Goal: Task Accomplishment & Management: Manage account settings

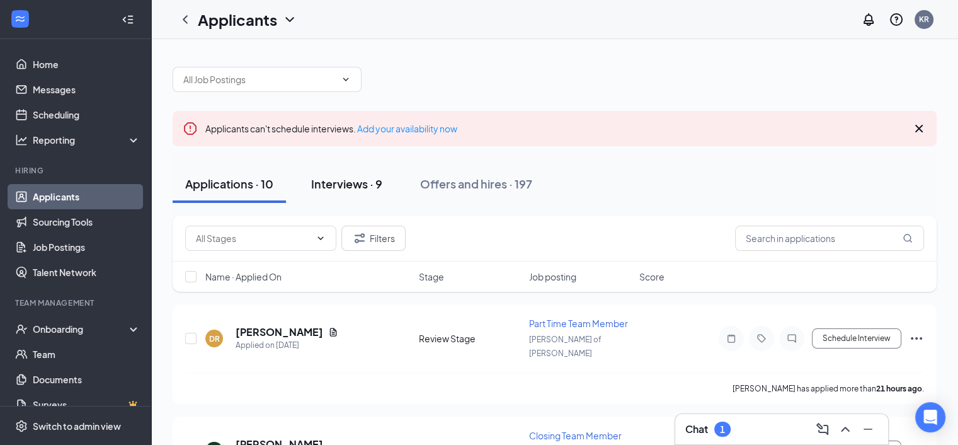
click at [362, 182] on div "Interviews · 9" at bounding box center [346, 184] width 71 height 16
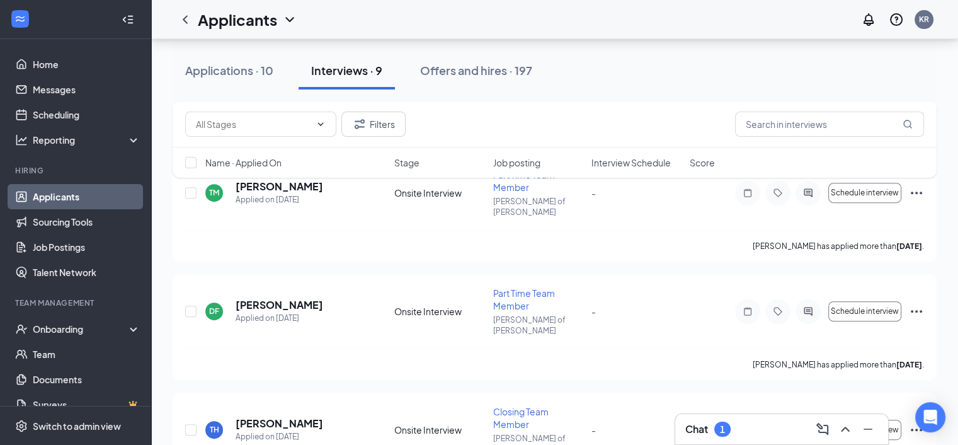
scroll to position [830, 0]
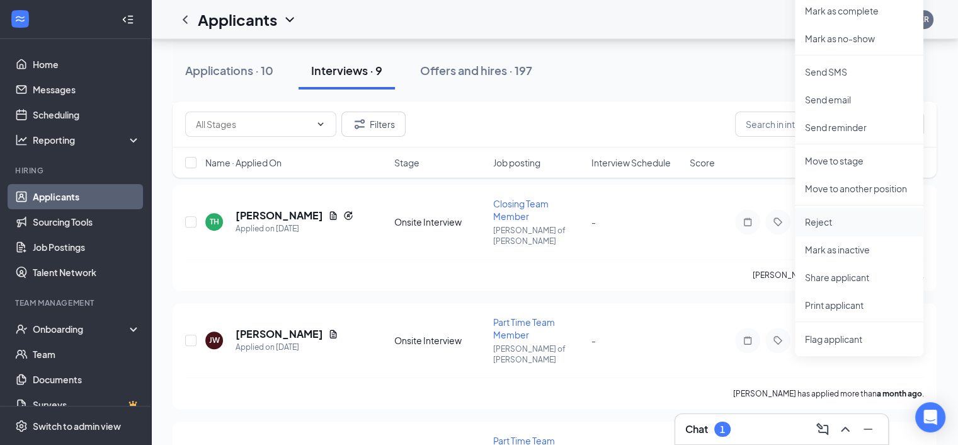
click at [849, 215] on p "Reject" at bounding box center [859, 221] width 108 height 13
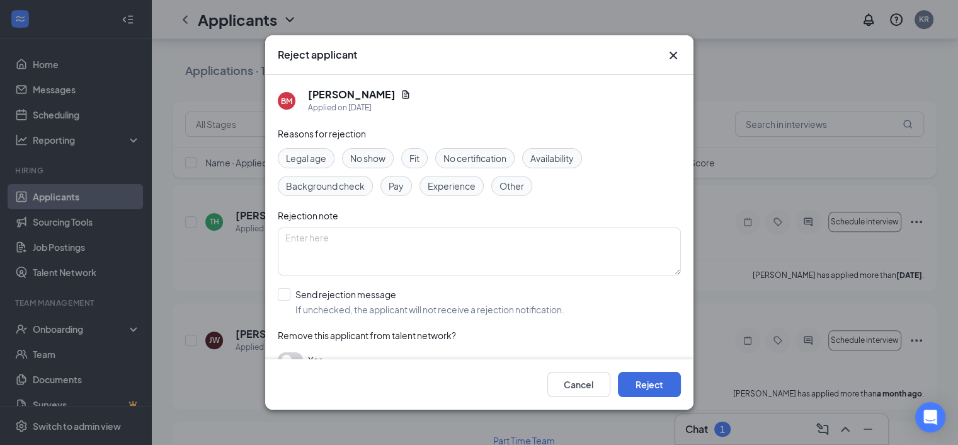
click at [525, 190] on div "Other" at bounding box center [511, 186] width 41 height 20
click at [492, 248] on textarea at bounding box center [479, 251] width 403 height 48
type textarea "no answer or callback"
click at [666, 379] on button "Reject" at bounding box center [649, 384] width 63 height 25
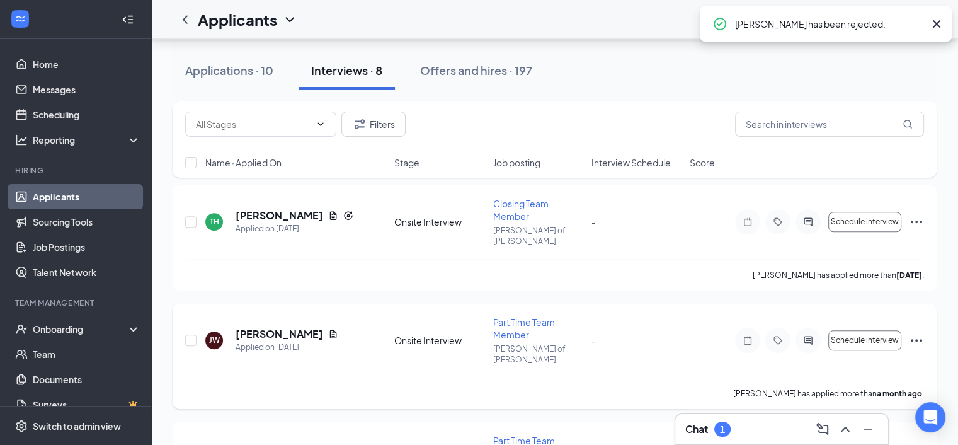
scroll to position [723, 0]
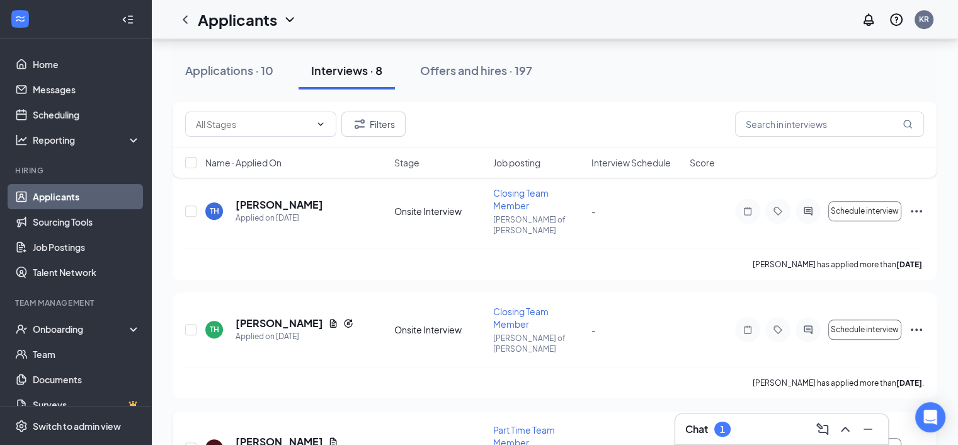
click at [921, 444] on icon "Ellipses" at bounding box center [916, 448] width 11 height 3
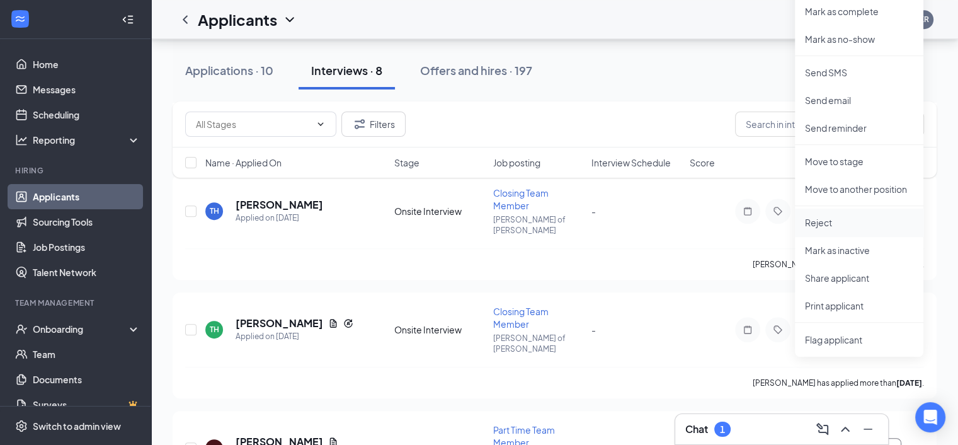
click at [831, 218] on p "Reject" at bounding box center [859, 222] width 108 height 13
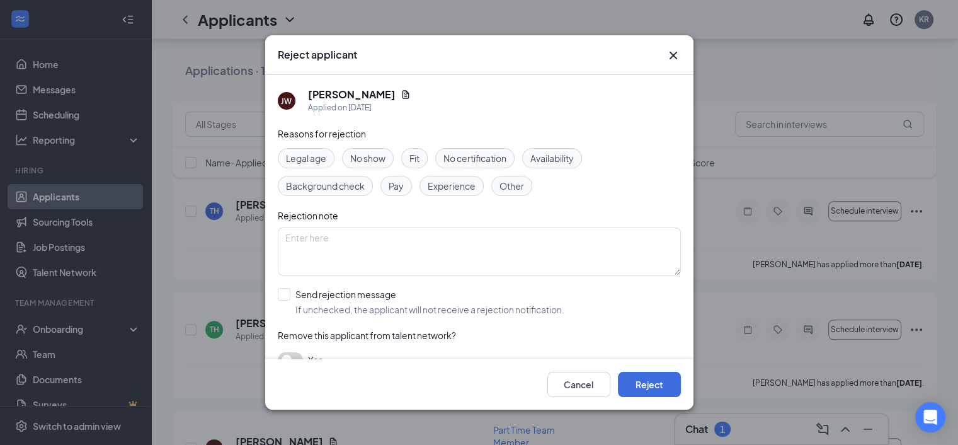
click at [502, 183] on span "Other" at bounding box center [512, 186] width 25 height 14
click at [515, 226] on div "Reasons for rejection Legal age No show Fit No certification Availability Backg…" at bounding box center [479, 253] width 403 height 253
click at [485, 256] on textarea at bounding box center [479, 251] width 403 height 48
type textarea "no answer or callback"
click at [648, 376] on button "Reject" at bounding box center [649, 384] width 63 height 25
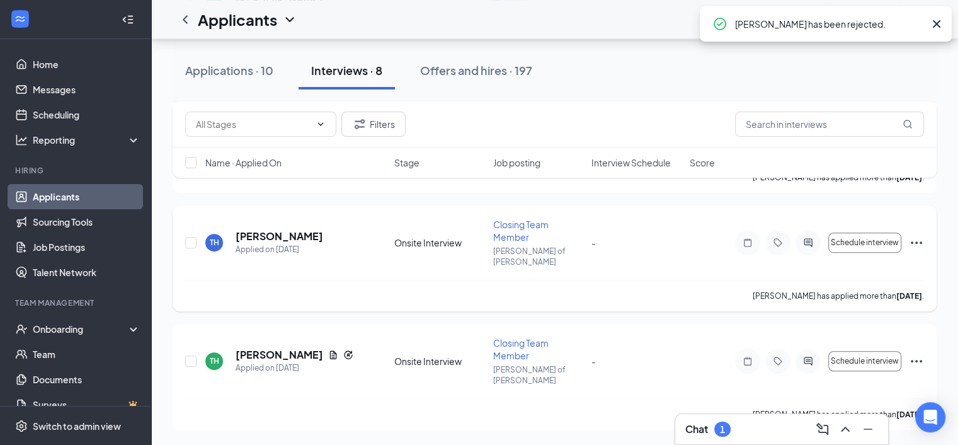
scroll to position [615, 0]
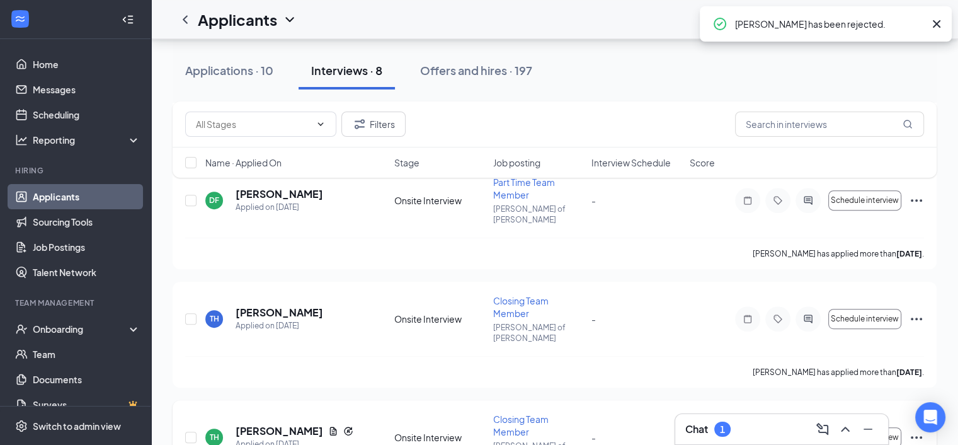
click at [278, 424] on h5 "[PERSON_NAME]" at bounding box center [280, 431] width 88 height 14
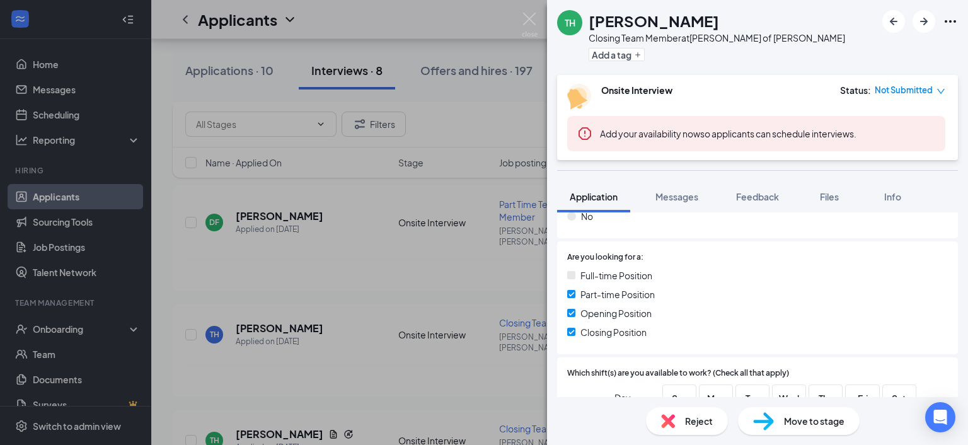
scroll to position [441, 0]
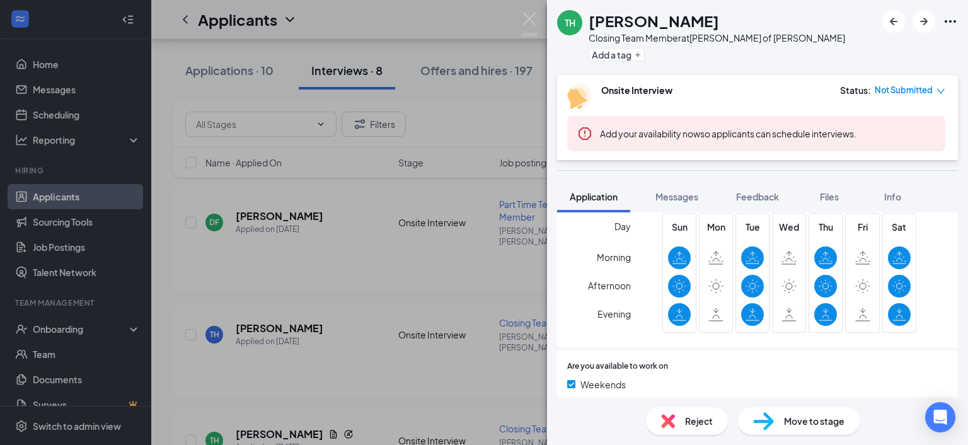
click at [677, 427] on div "Reject" at bounding box center [687, 421] width 82 height 28
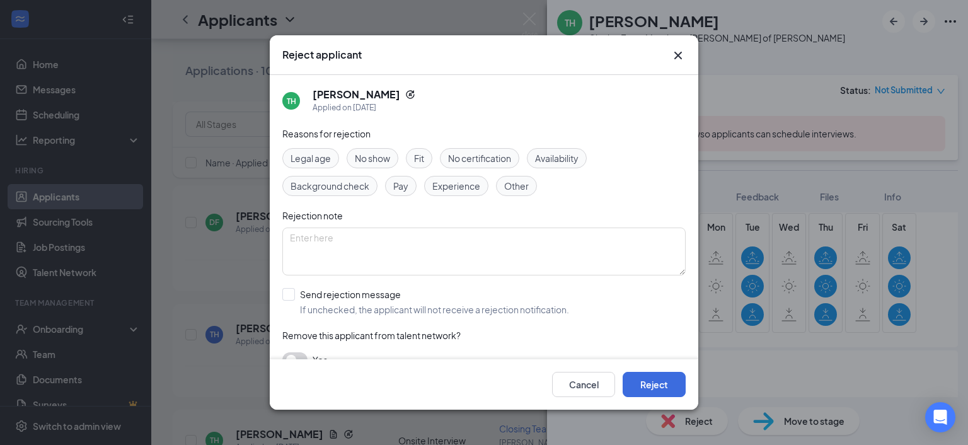
click at [572, 158] on span "Availability" at bounding box center [556, 158] width 43 height 14
click at [658, 378] on button "Reject" at bounding box center [654, 384] width 63 height 25
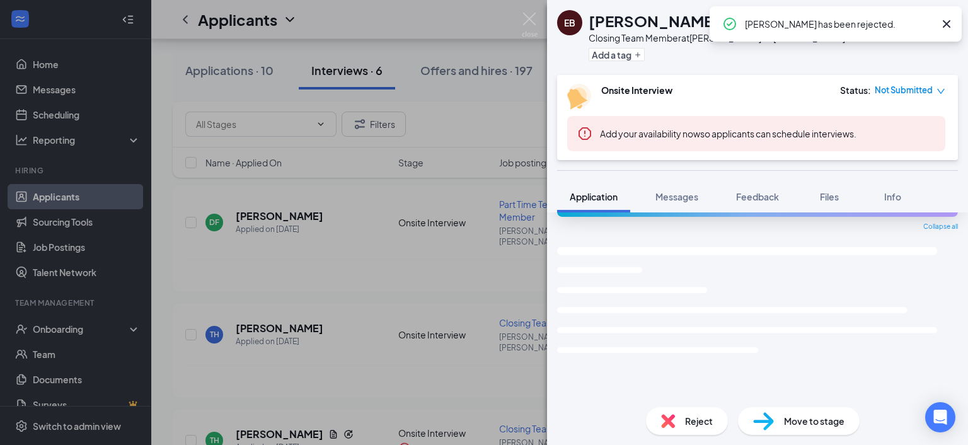
scroll to position [32, 0]
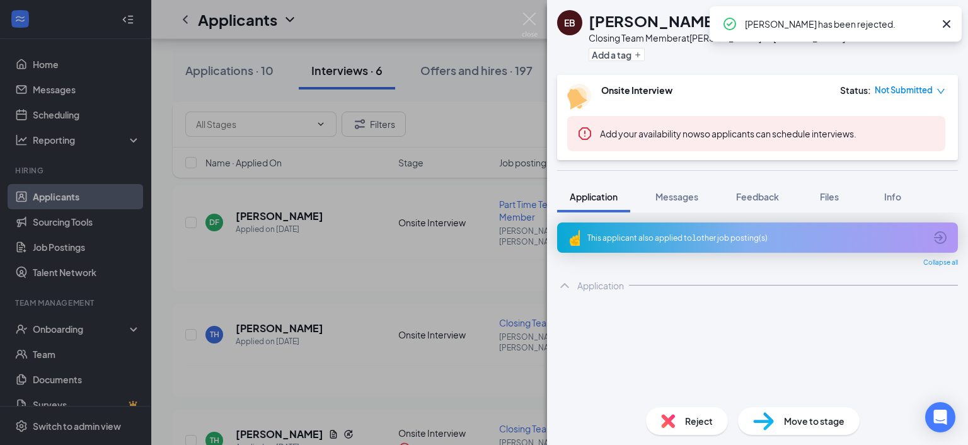
click at [397, 332] on div "EB [PERSON_NAME]-Low Closing Team Member at [PERSON_NAME] of [PERSON_NAME] Add …" at bounding box center [484, 222] width 968 height 445
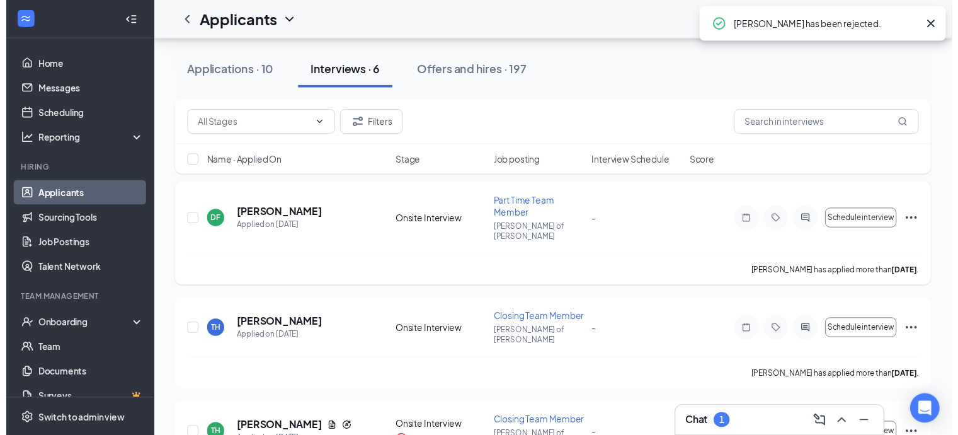
scroll to position [469, 0]
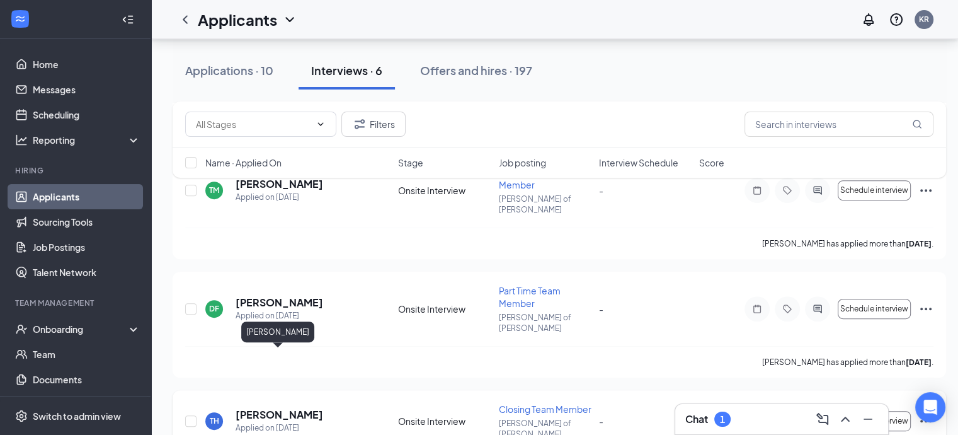
click at [258, 408] on h5 "[PERSON_NAME]" at bounding box center [280, 415] width 88 height 14
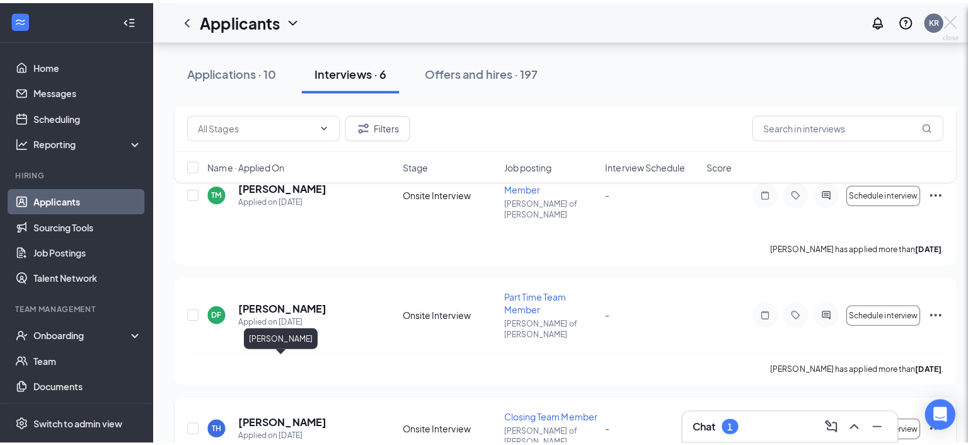
scroll to position [459, 0]
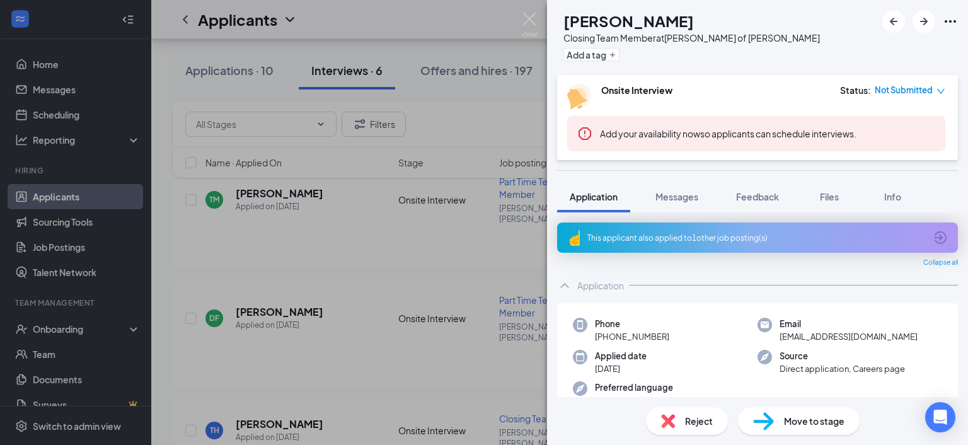
click at [692, 233] on div "This applicant also applied to 1 other job posting(s)" at bounding box center [756, 238] width 338 height 11
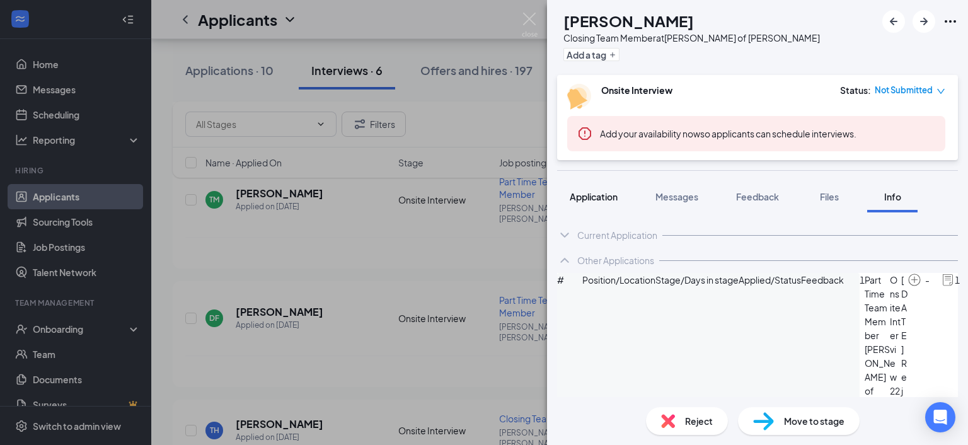
click at [600, 198] on span "Application" at bounding box center [594, 196] width 48 height 11
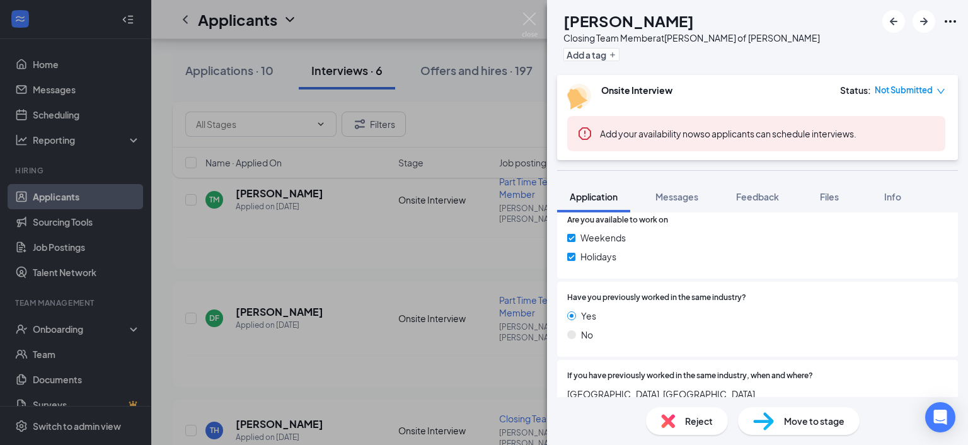
scroll to position [630, 0]
drag, startPoint x: 397, startPoint y: 262, endPoint x: 408, endPoint y: 274, distance: 16.5
click at [396, 262] on div "TH [PERSON_NAME] Closing Team Member at [PERSON_NAME] of [PERSON_NAME] Add a ta…" at bounding box center [484, 222] width 968 height 445
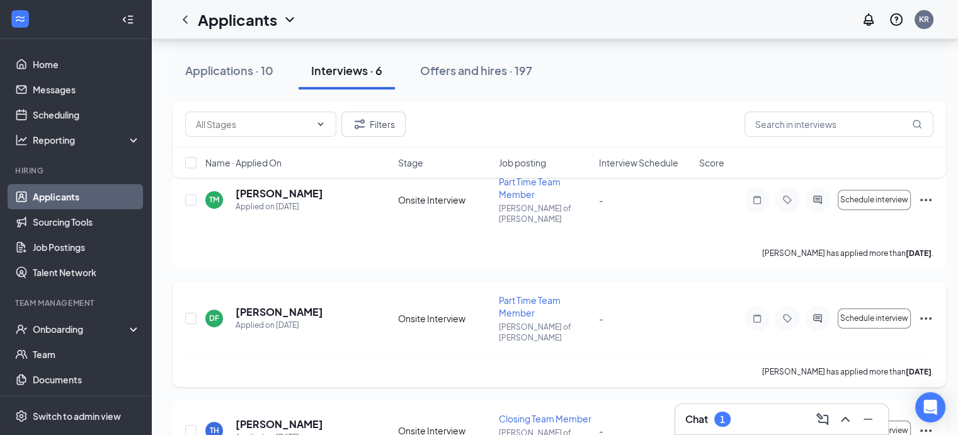
click at [258, 305] on h5 "[PERSON_NAME]" at bounding box center [280, 312] width 88 height 14
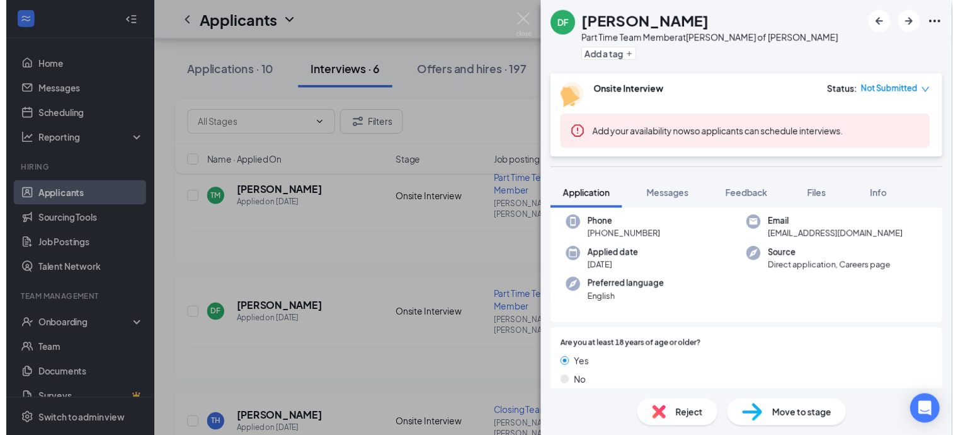
scroll to position [63, 0]
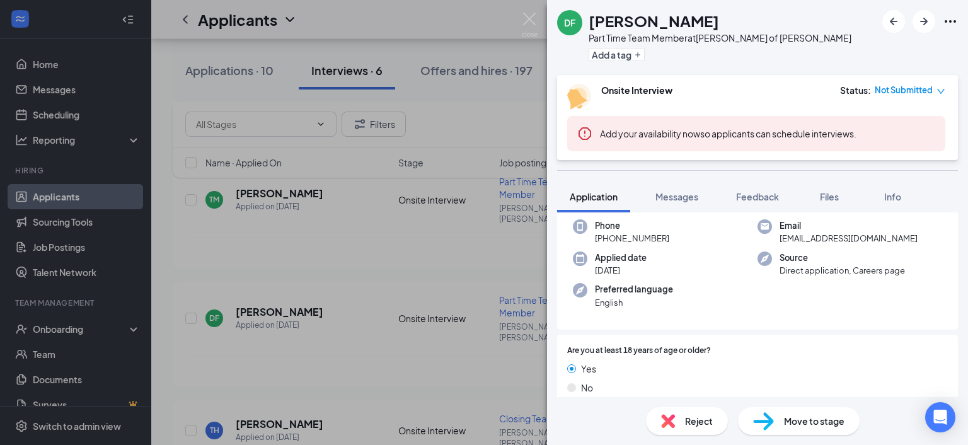
click at [675, 415] on div "Reject" at bounding box center [687, 421] width 82 height 28
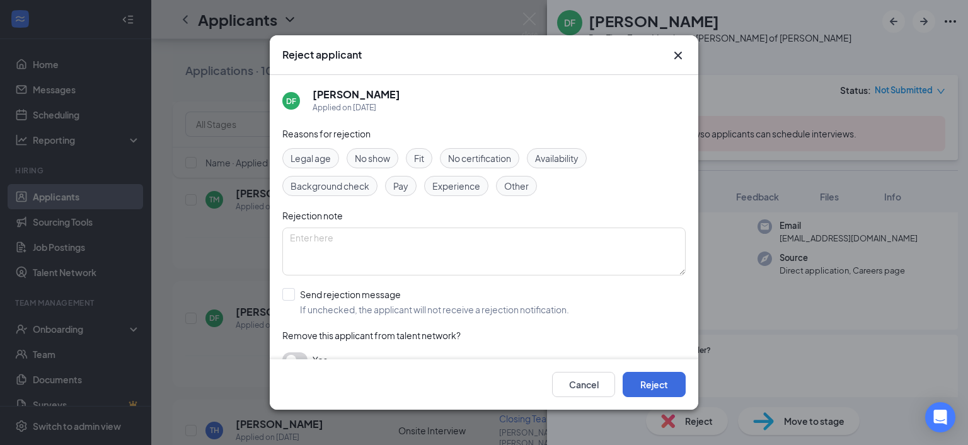
click at [568, 159] on span "Availability" at bounding box center [556, 158] width 43 height 14
click at [653, 370] on div "Cancel Reject" at bounding box center [484, 384] width 428 height 50
click at [653, 380] on button "Reject" at bounding box center [654, 384] width 63 height 25
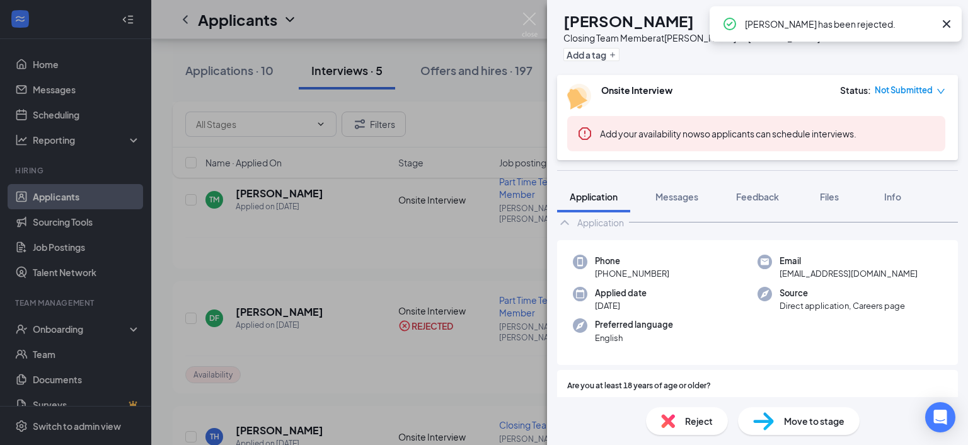
click at [355, 340] on div "TH [PERSON_NAME] Closing Team Member at [PERSON_NAME] of [PERSON_NAME] Add a ta…" at bounding box center [484, 222] width 968 height 445
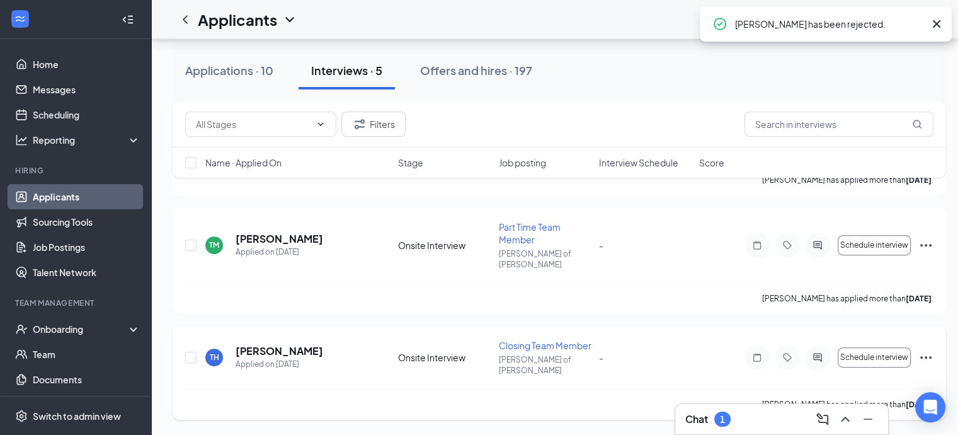
scroll to position [362, 0]
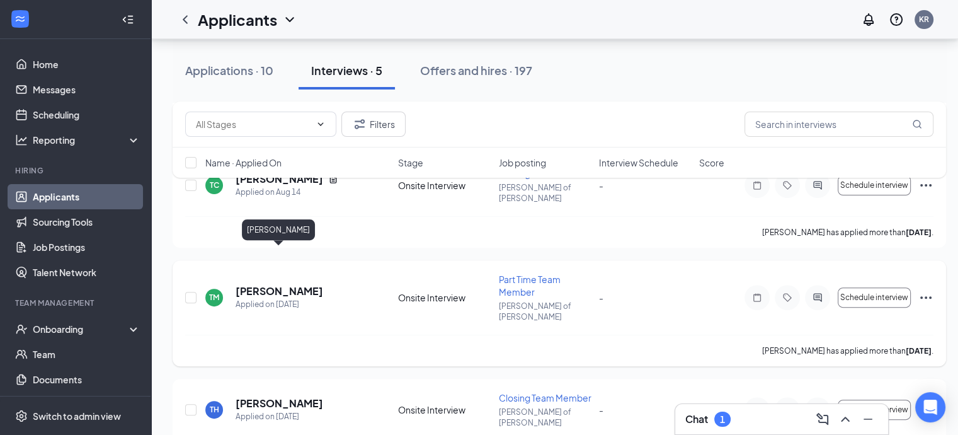
click at [275, 284] on h5 "[PERSON_NAME]" at bounding box center [280, 291] width 88 height 14
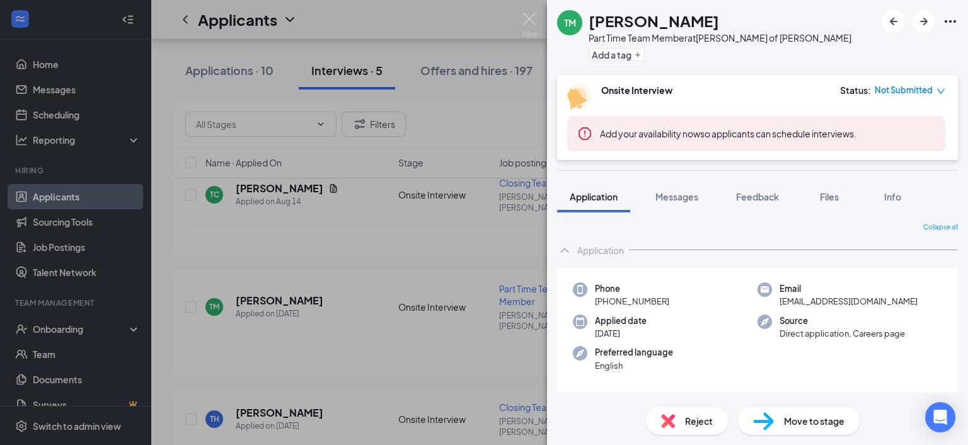
click at [682, 427] on div "Reject" at bounding box center [687, 421] width 82 height 28
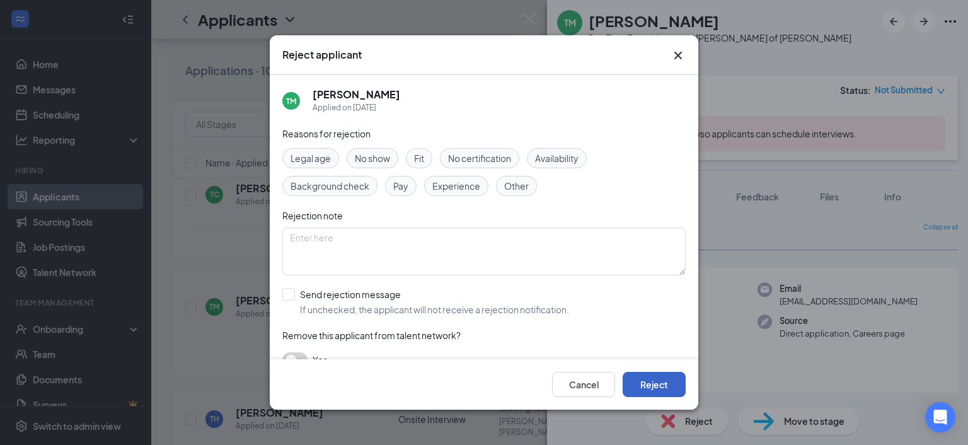
click at [673, 390] on button "Reject" at bounding box center [654, 384] width 63 height 25
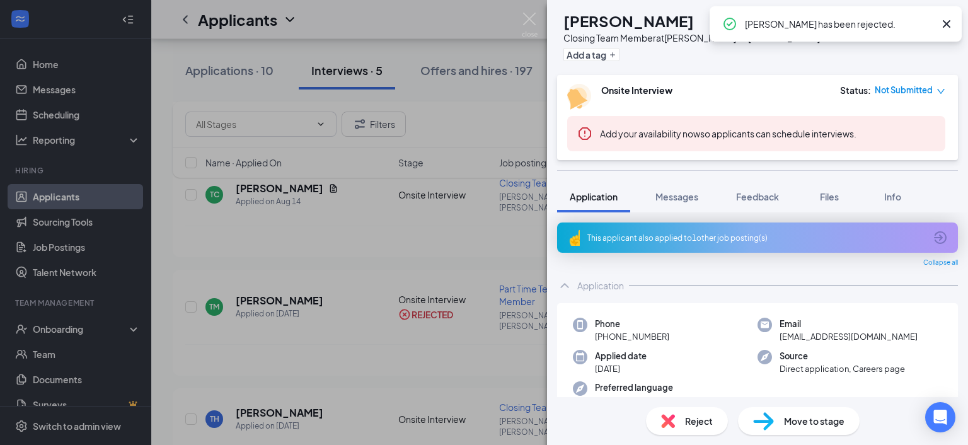
click at [439, 307] on div "TH [PERSON_NAME] Closing Team Member at [PERSON_NAME] of [PERSON_NAME] Add a ta…" at bounding box center [484, 222] width 968 height 445
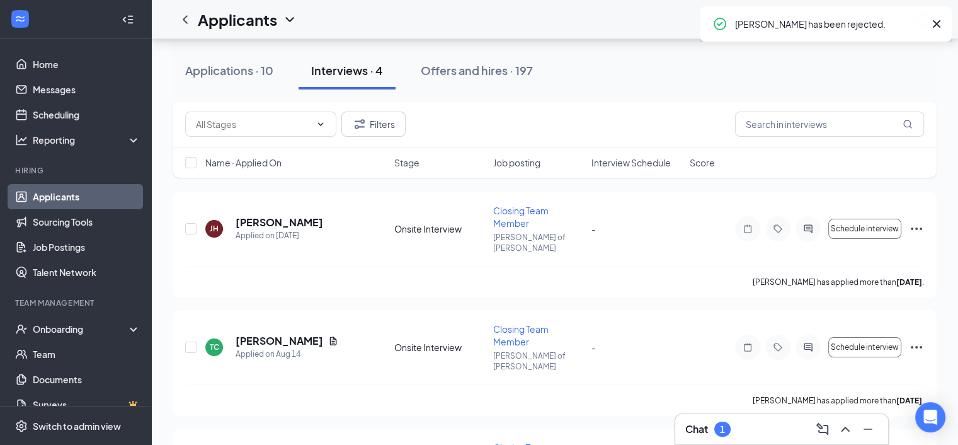
scroll to position [292, 0]
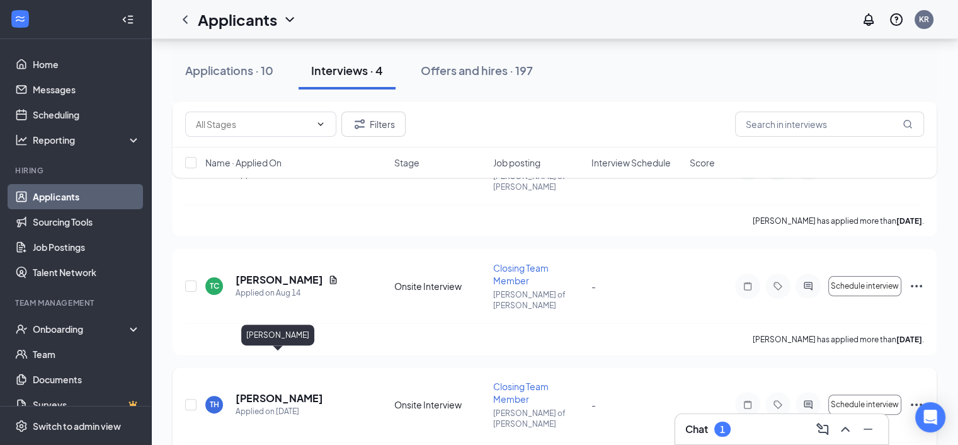
click at [276, 405] on div "Applied on [DATE]" at bounding box center [280, 411] width 88 height 13
click at [290, 391] on h5 "[PERSON_NAME]" at bounding box center [280, 398] width 88 height 14
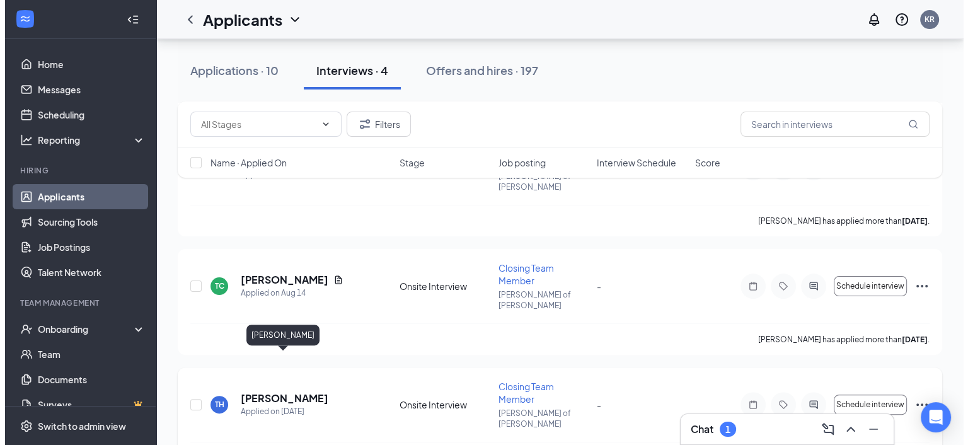
scroll to position [244, 0]
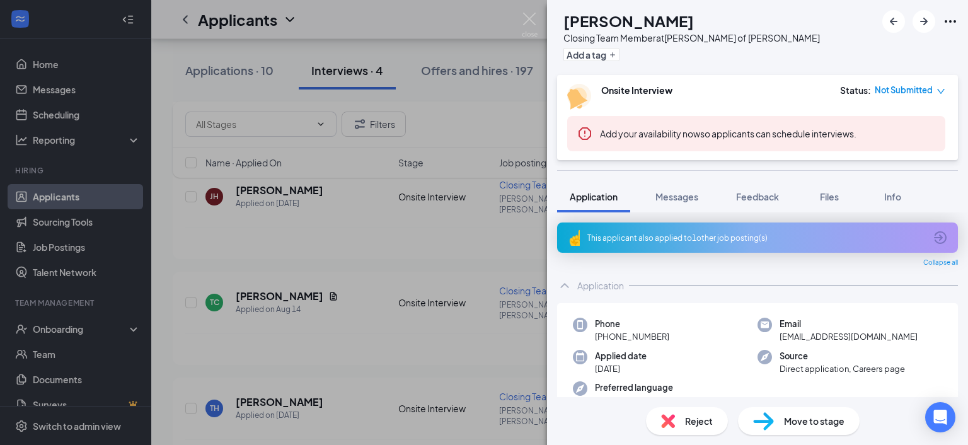
click at [755, 231] on div "This applicant also applied to 1 other job posting(s)" at bounding box center [757, 237] width 401 height 30
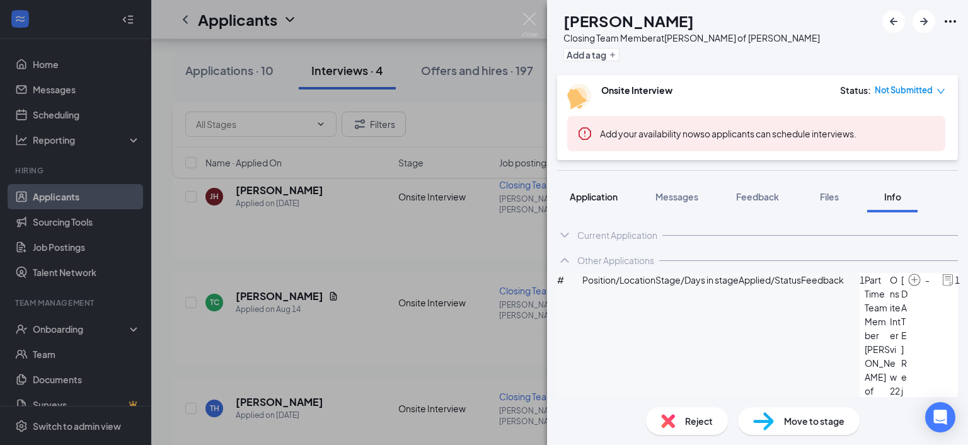
click at [592, 205] on button "Application" at bounding box center [593, 197] width 73 height 32
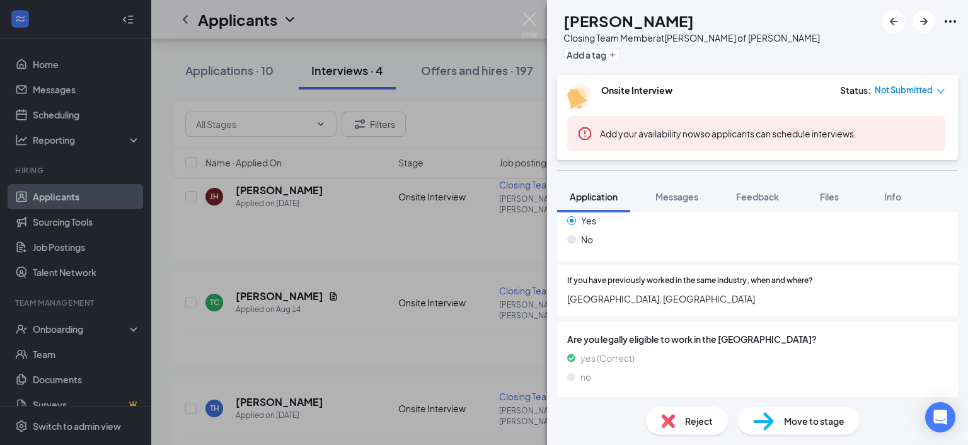
scroll to position [728, 0]
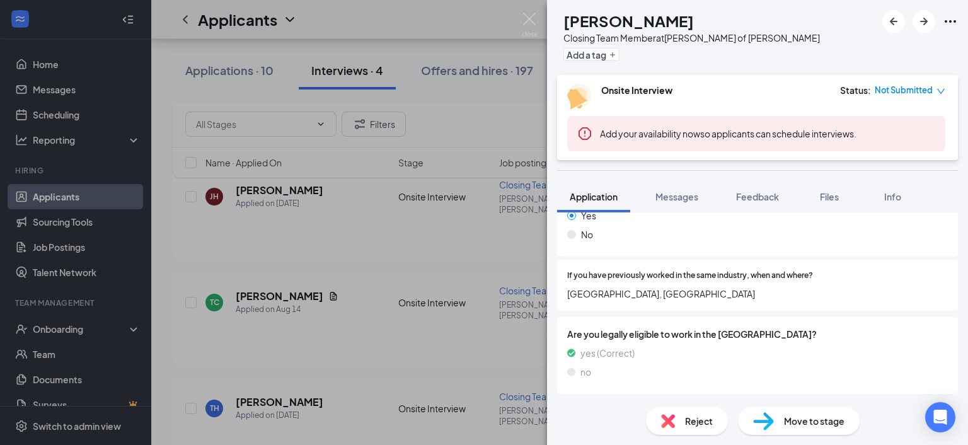
click at [681, 414] on div "Reject" at bounding box center [687, 421] width 82 height 28
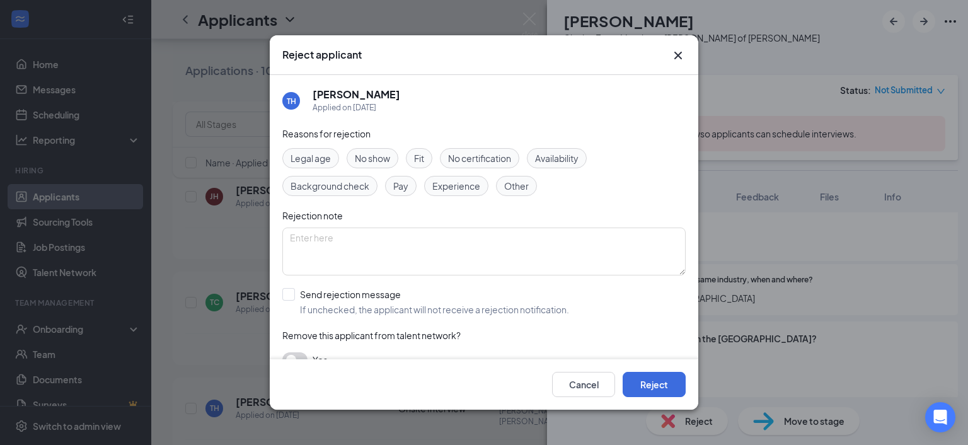
click at [519, 193] on div "Other" at bounding box center [516, 186] width 41 height 20
drag, startPoint x: 448, startPoint y: 256, endPoint x: 456, endPoint y: 226, distance: 31.2
click at [447, 252] on textarea at bounding box center [483, 251] width 403 height 48
type textarea "no answer"
click at [653, 388] on button "Reject" at bounding box center [654, 384] width 63 height 25
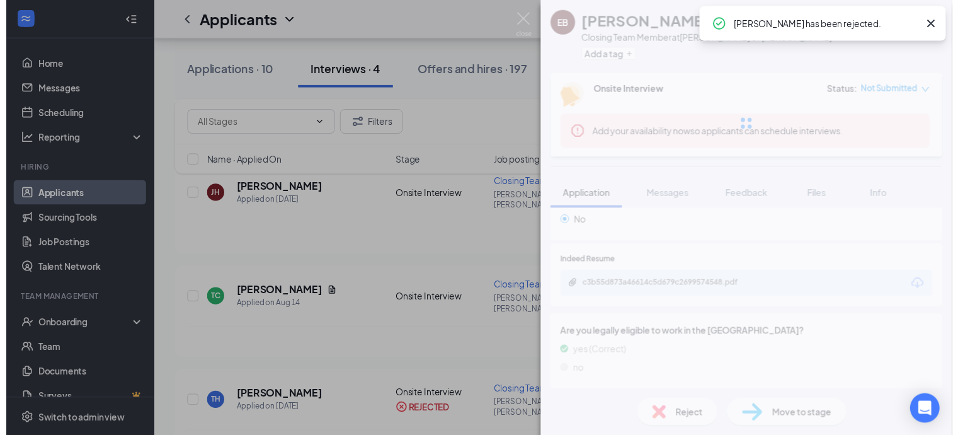
scroll to position [698, 0]
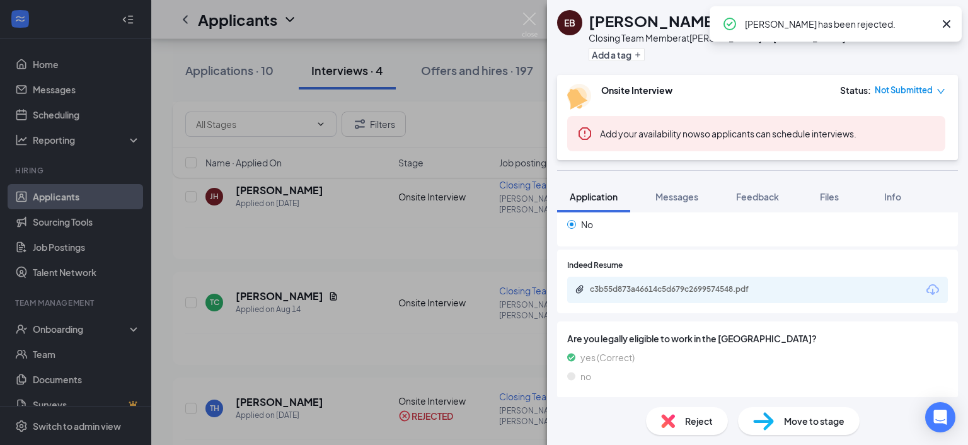
click at [456, 317] on div "EB [PERSON_NAME]-Low Closing Team Member at [PERSON_NAME] of [PERSON_NAME] Add …" at bounding box center [484, 222] width 968 height 445
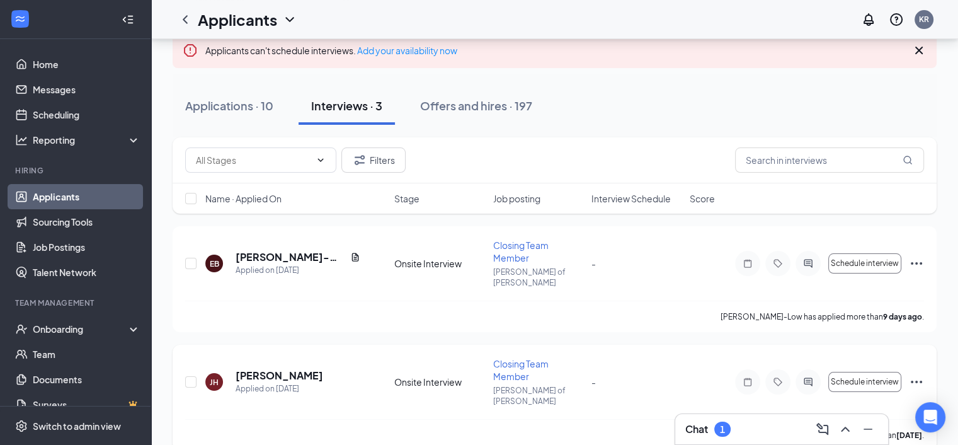
scroll to position [185, 0]
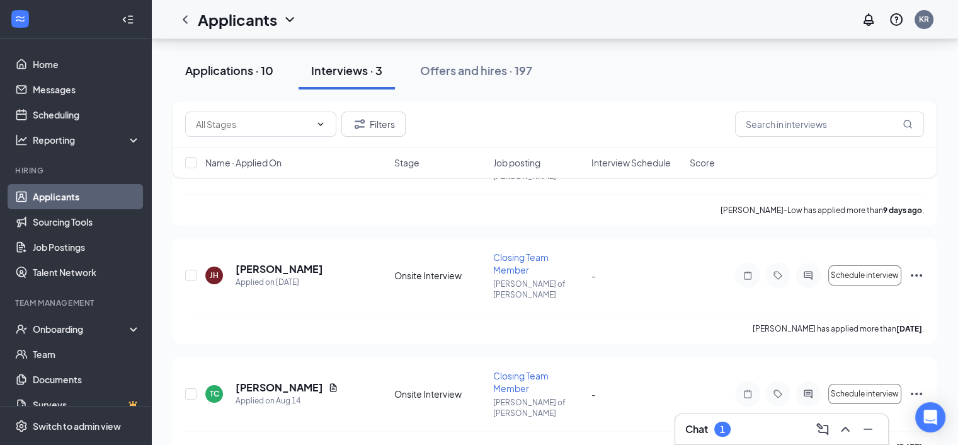
click at [244, 62] on button "Applications · 10" at bounding box center [229, 71] width 113 height 38
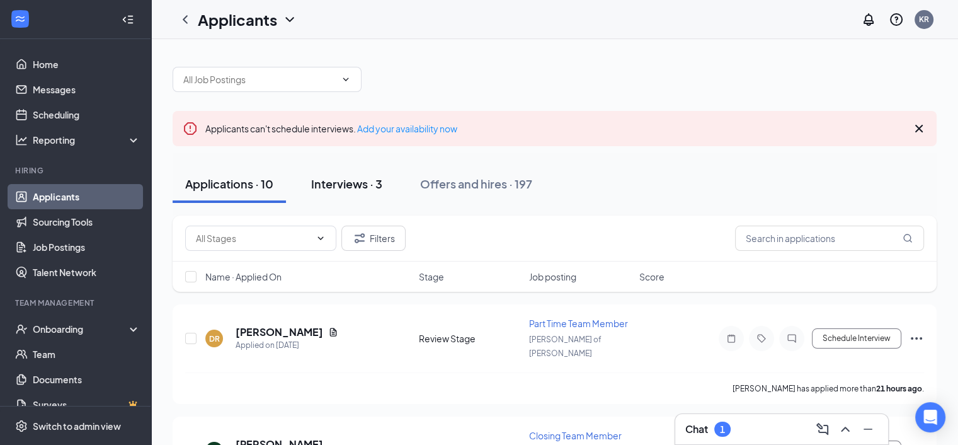
click at [335, 177] on div "Interviews · 3" at bounding box center [346, 184] width 71 height 16
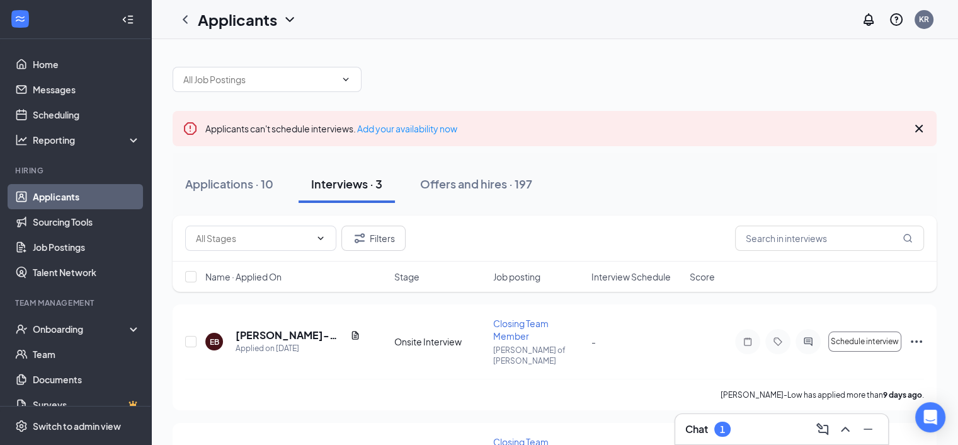
click at [918, 125] on icon "Cross" at bounding box center [919, 128] width 15 height 15
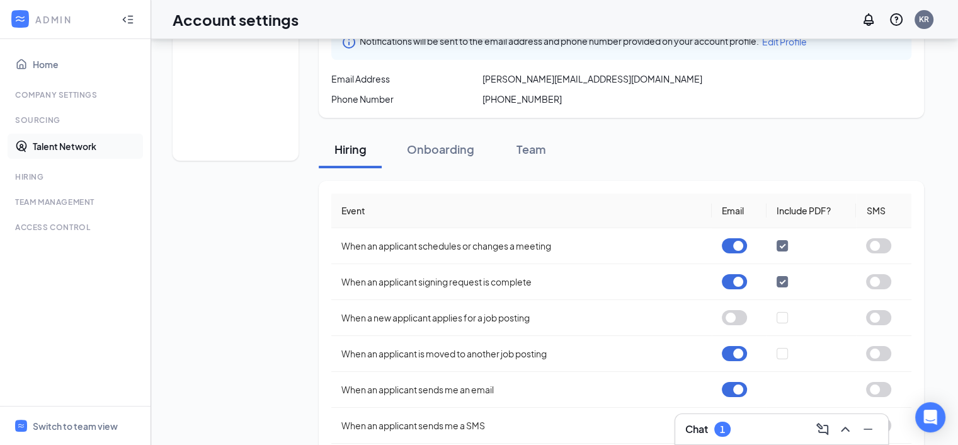
scroll to position [126, 0]
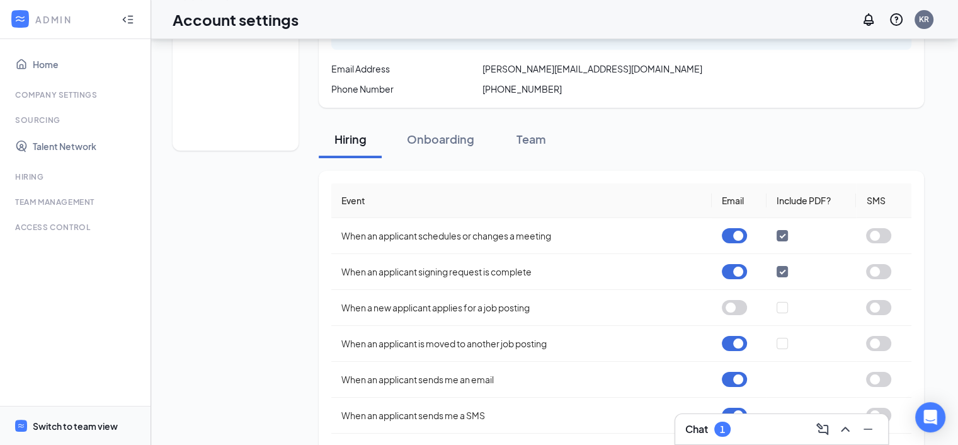
click at [70, 410] on span "Switch to team view" at bounding box center [87, 425] width 108 height 38
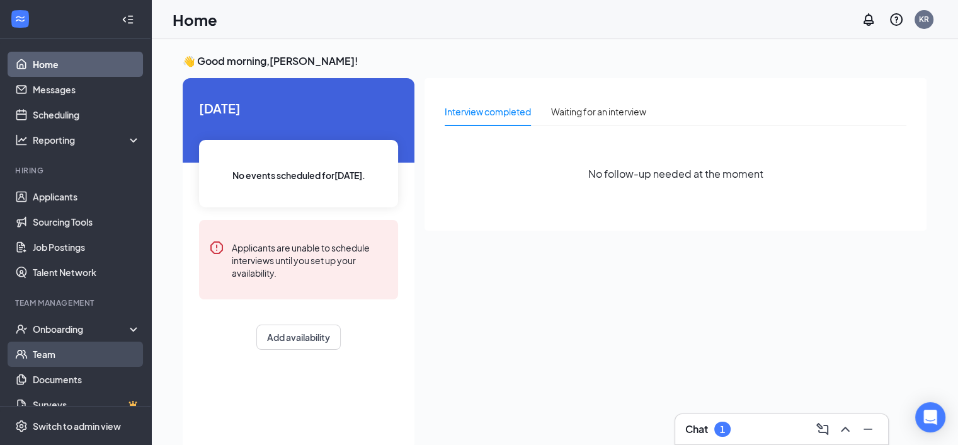
click at [47, 352] on link "Team" at bounding box center [87, 354] width 108 height 25
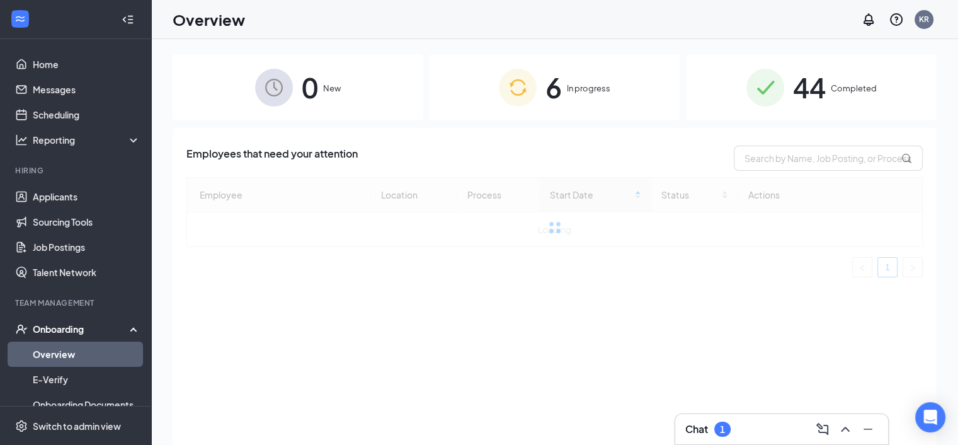
click at [529, 103] on img at bounding box center [518, 88] width 38 height 38
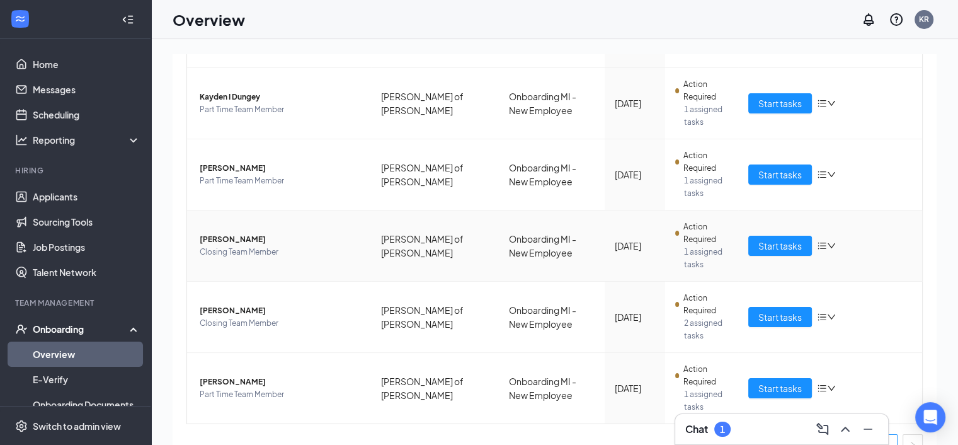
scroll to position [251, 0]
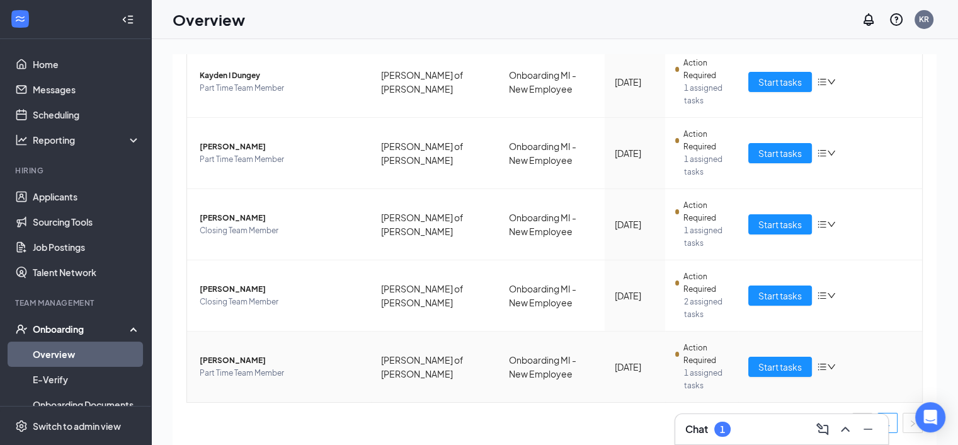
click at [687, 353] on span "Action Required" at bounding box center [705, 354] width 45 height 25
click at [776, 364] on span "Start tasks" at bounding box center [780, 367] width 43 height 14
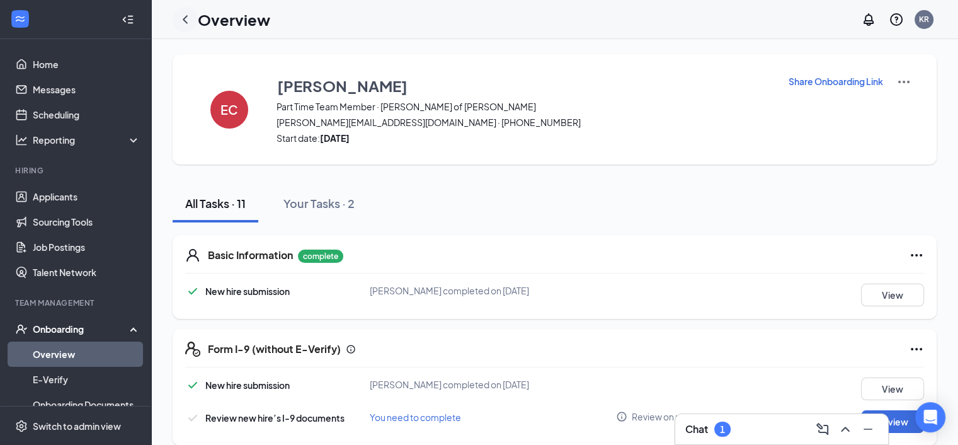
click at [185, 20] on icon "ChevronLeft" at bounding box center [185, 19] width 5 height 8
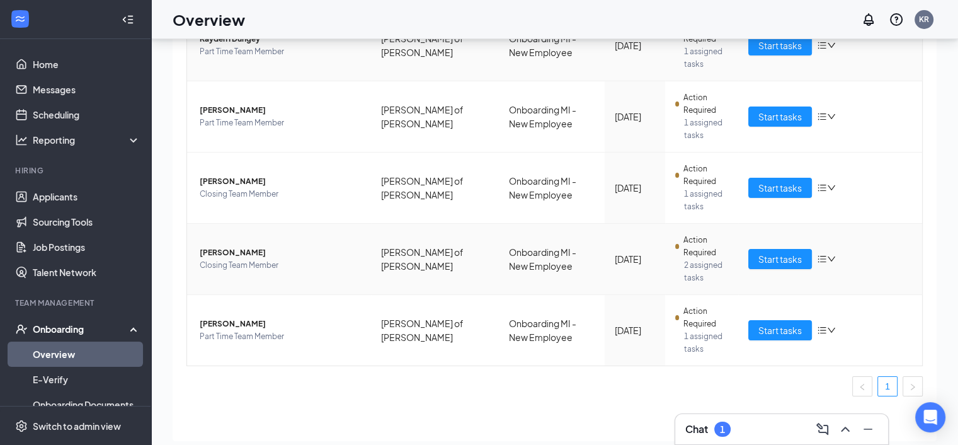
scroll to position [57, 0]
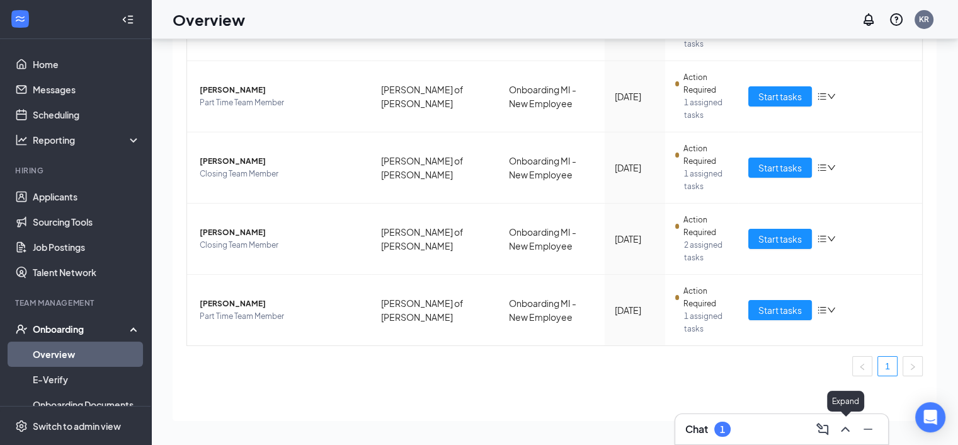
click at [851, 428] on icon "ChevronUp" at bounding box center [845, 429] width 15 height 15
